Goal: Task Accomplishment & Management: Use online tool/utility

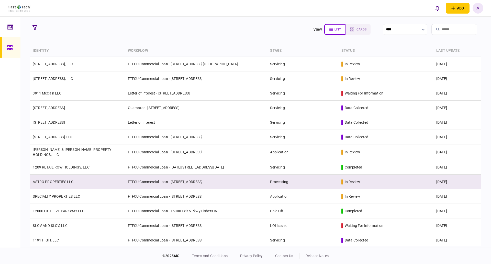
click at [51, 180] on link "ASTRO PROPERTIES LLC" at bounding box center [53, 182] width 41 height 4
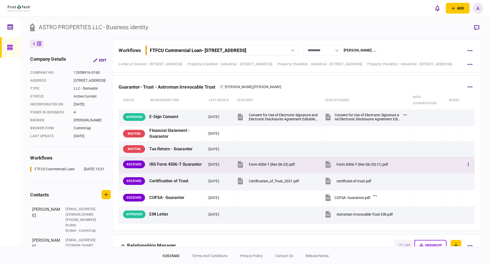
scroll to position [1352, 0]
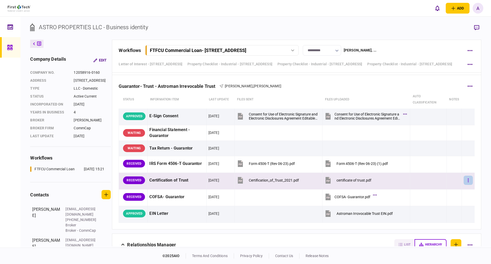
click at [466, 180] on button "button" at bounding box center [468, 180] width 9 height 9
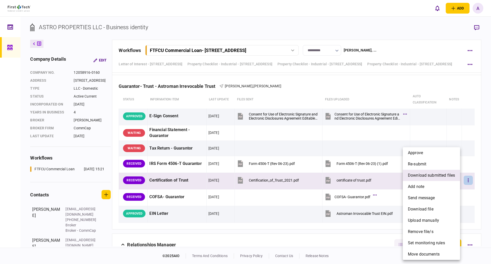
click at [433, 176] on span "download submitted files" at bounding box center [431, 175] width 47 height 6
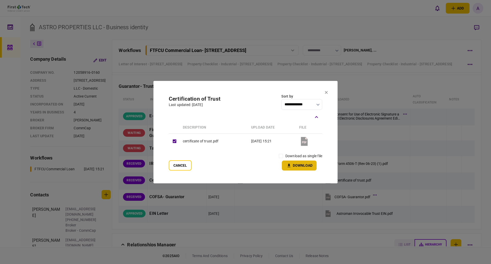
click at [297, 167] on button "Download" at bounding box center [299, 165] width 35 height 10
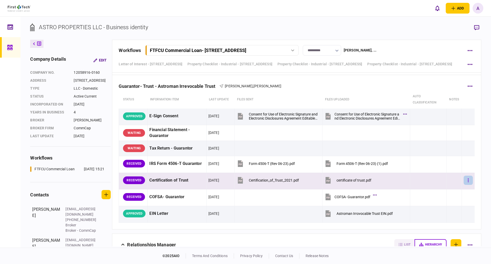
click at [466, 181] on button "button" at bounding box center [468, 180] width 9 height 9
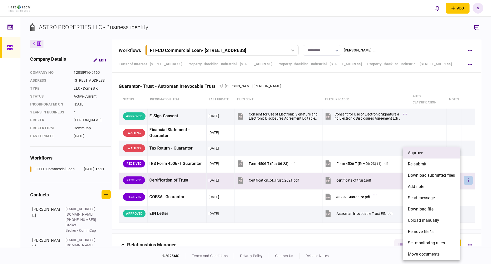
click at [428, 154] on li "approve" at bounding box center [431, 152] width 57 height 11
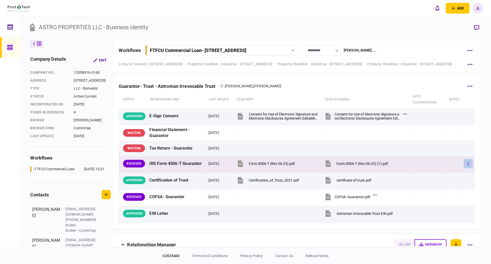
click at [464, 162] on button "button" at bounding box center [468, 163] width 9 height 9
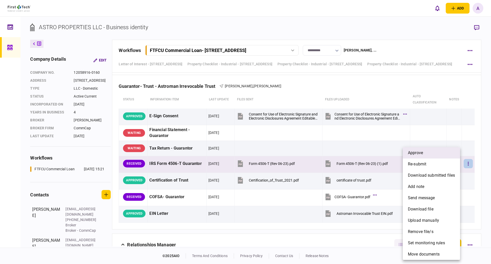
click at [435, 154] on li "approve" at bounding box center [431, 152] width 57 height 11
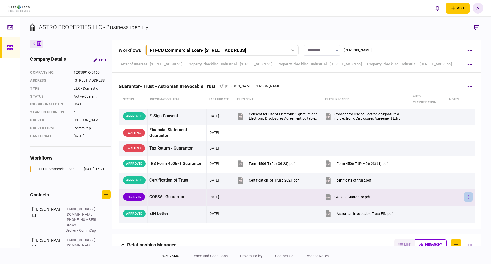
click at [468, 196] on icon "button" at bounding box center [468, 197] width 1 height 4
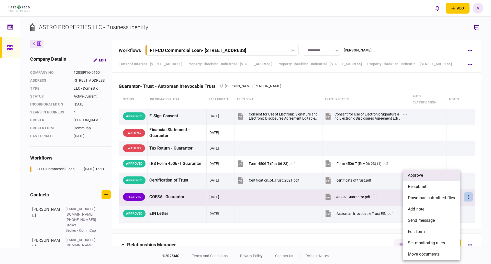
click at [426, 175] on li "approve" at bounding box center [431, 175] width 57 height 11
